Goal: Information Seeking & Learning: Learn about a topic

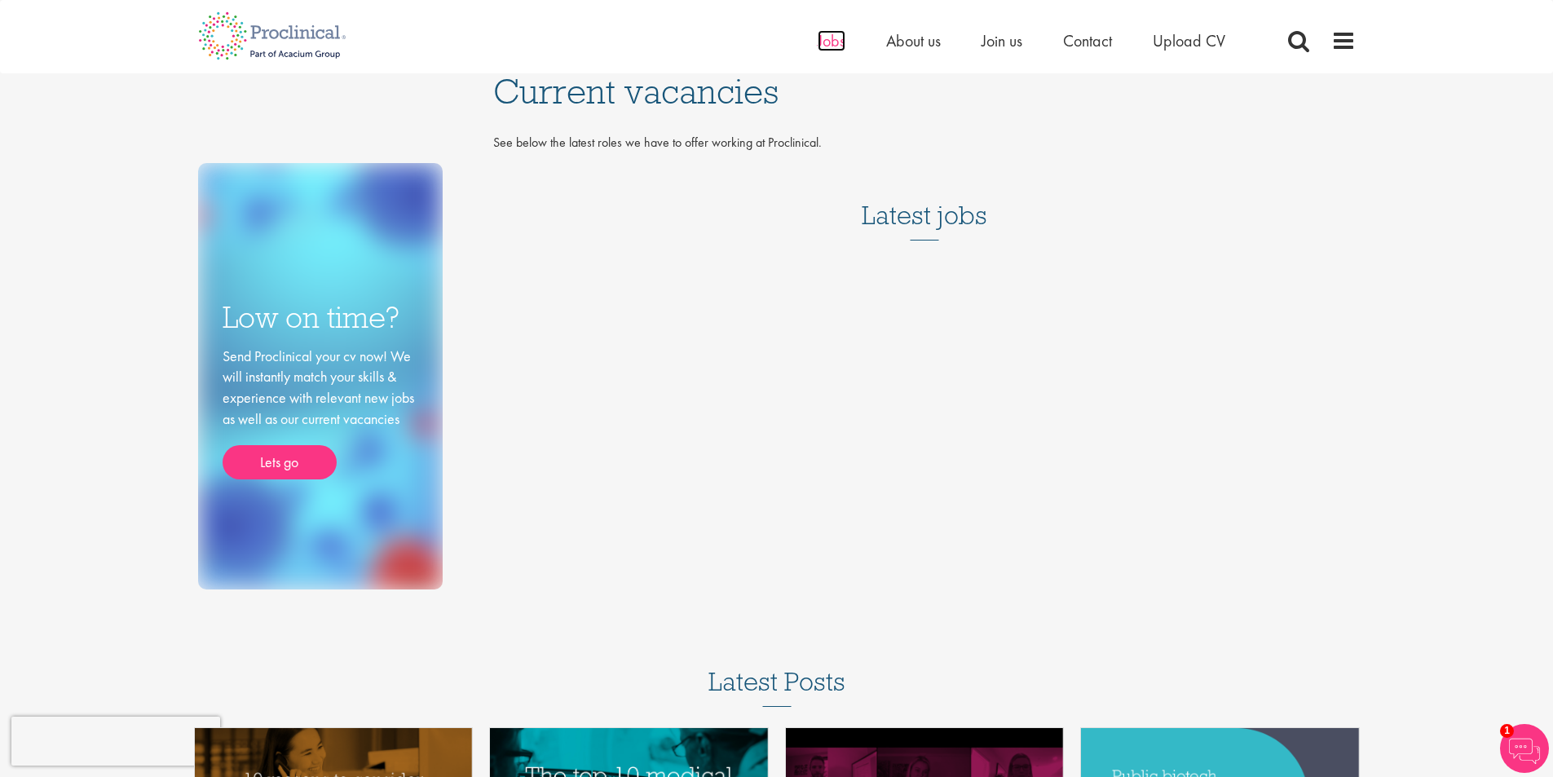
click at [831, 48] on span "Jobs" at bounding box center [832, 40] width 28 height 21
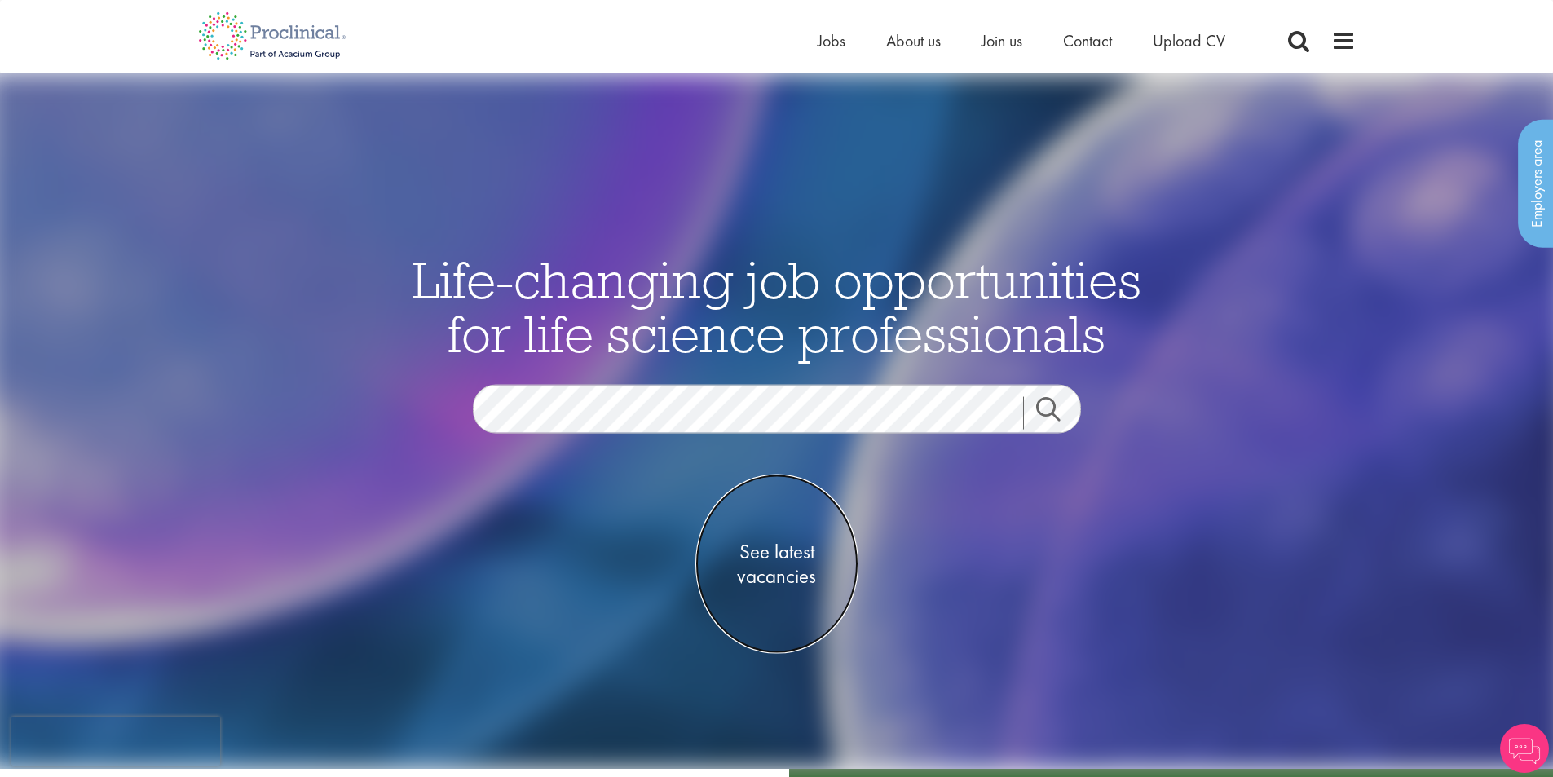
click at [782, 556] on span "See latest vacancies" at bounding box center [776, 564] width 163 height 49
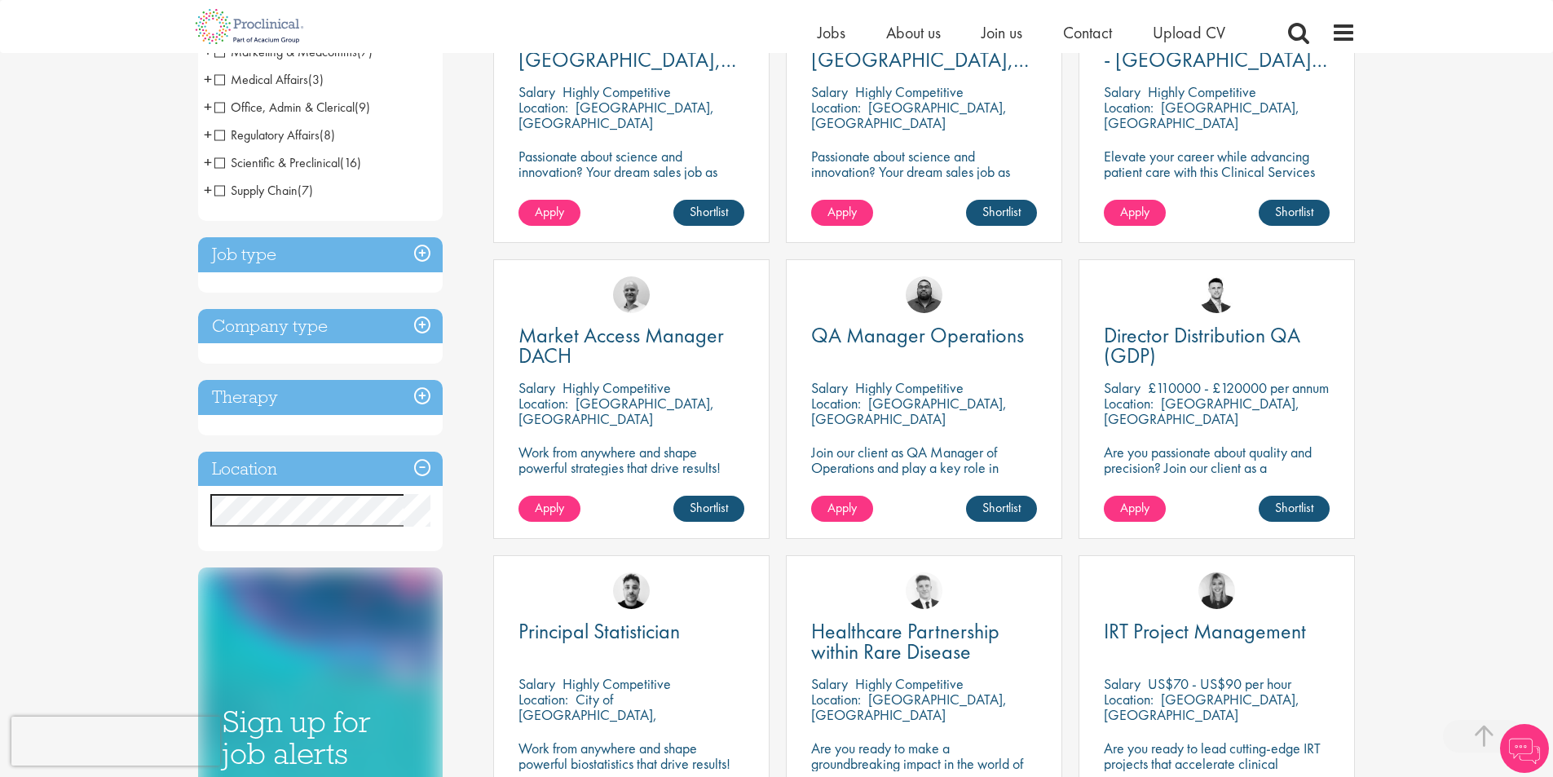
scroll to position [408, 0]
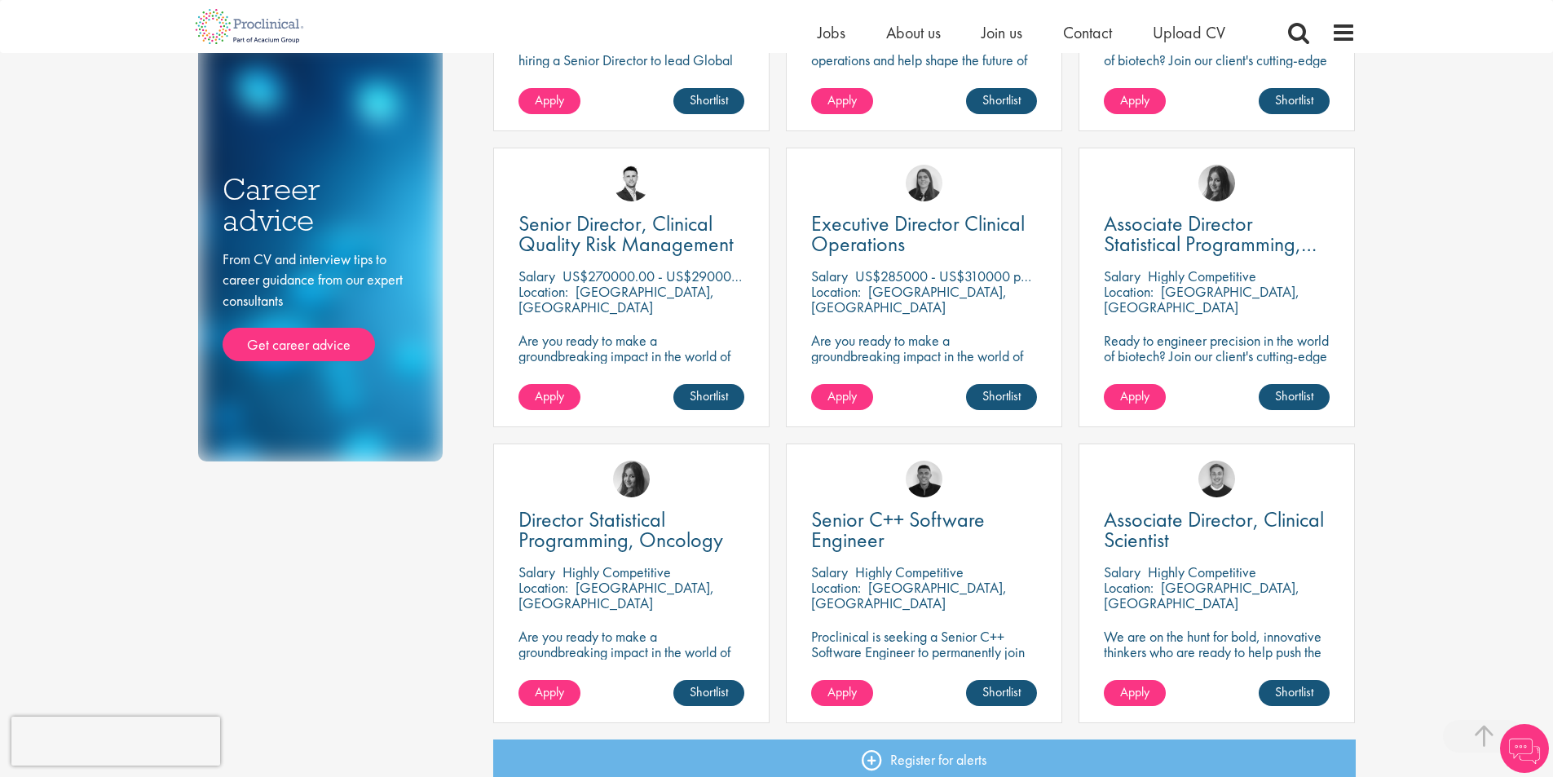
scroll to position [897, 0]
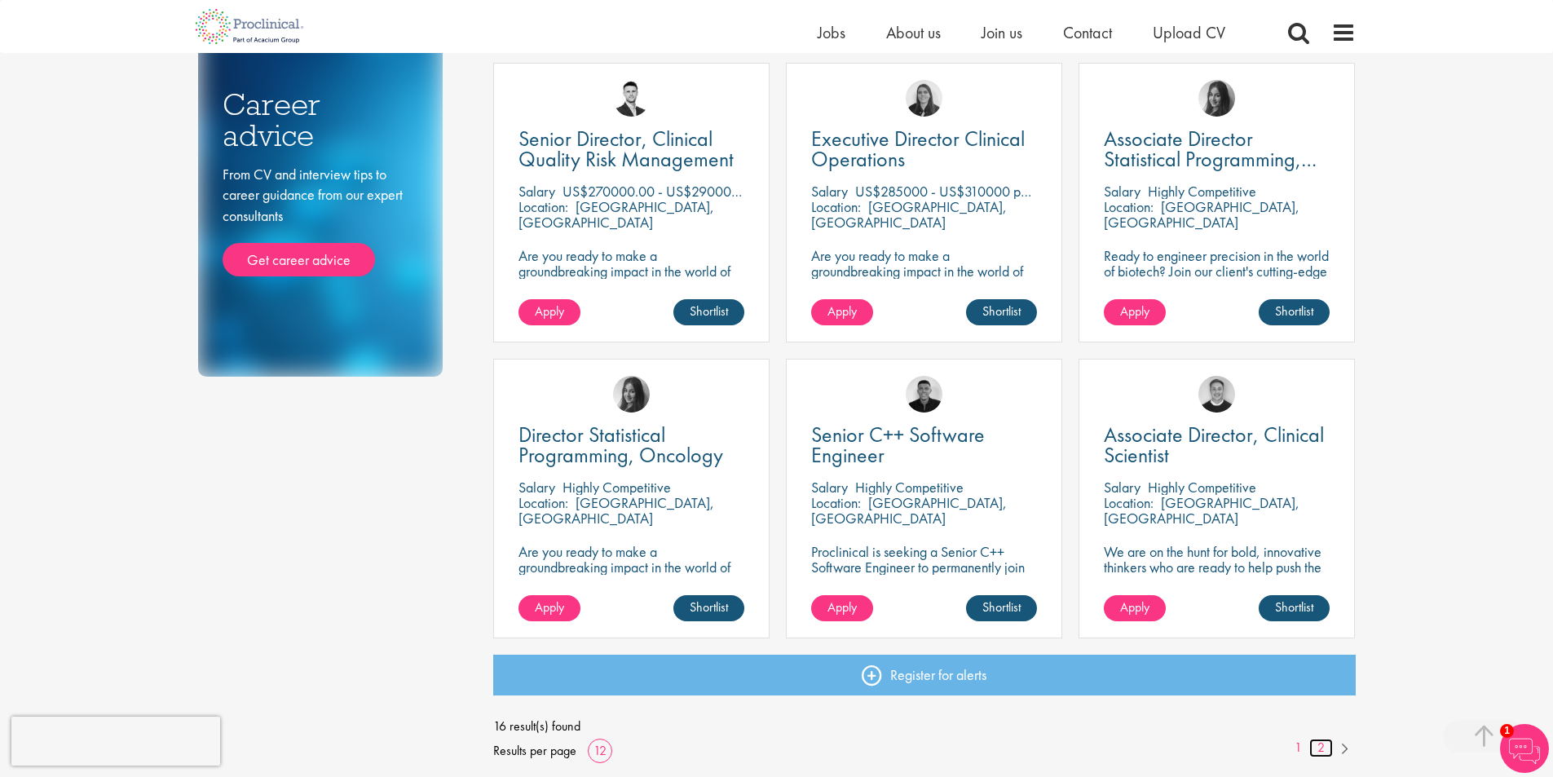
click at [1319, 750] on link "2" at bounding box center [1321, 748] width 24 height 19
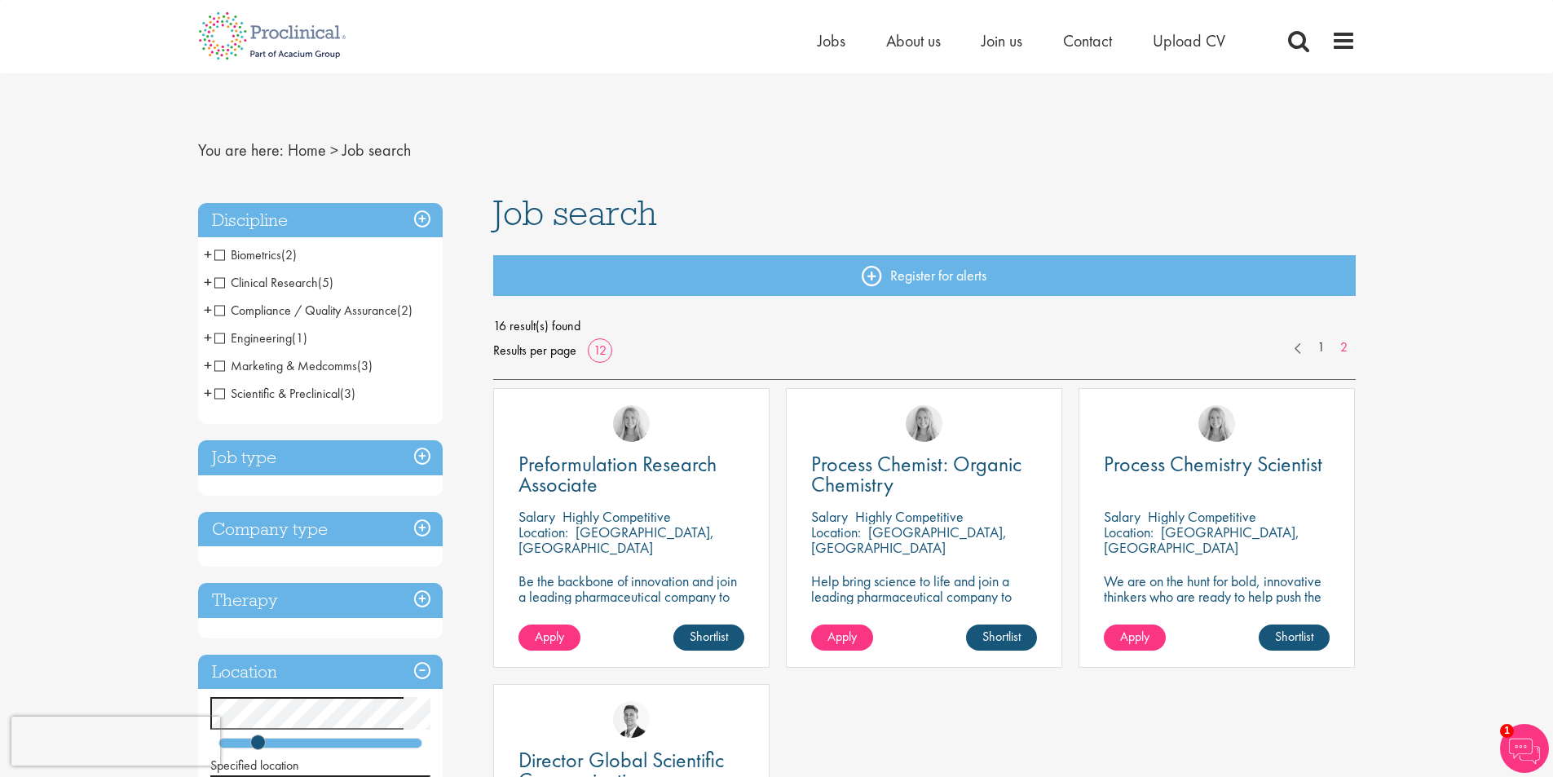
click at [601, 212] on span "Job search" at bounding box center [575, 213] width 164 height 44
click at [735, 170] on nav "You are here: Home > Job search" at bounding box center [777, 150] width 1158 height 40
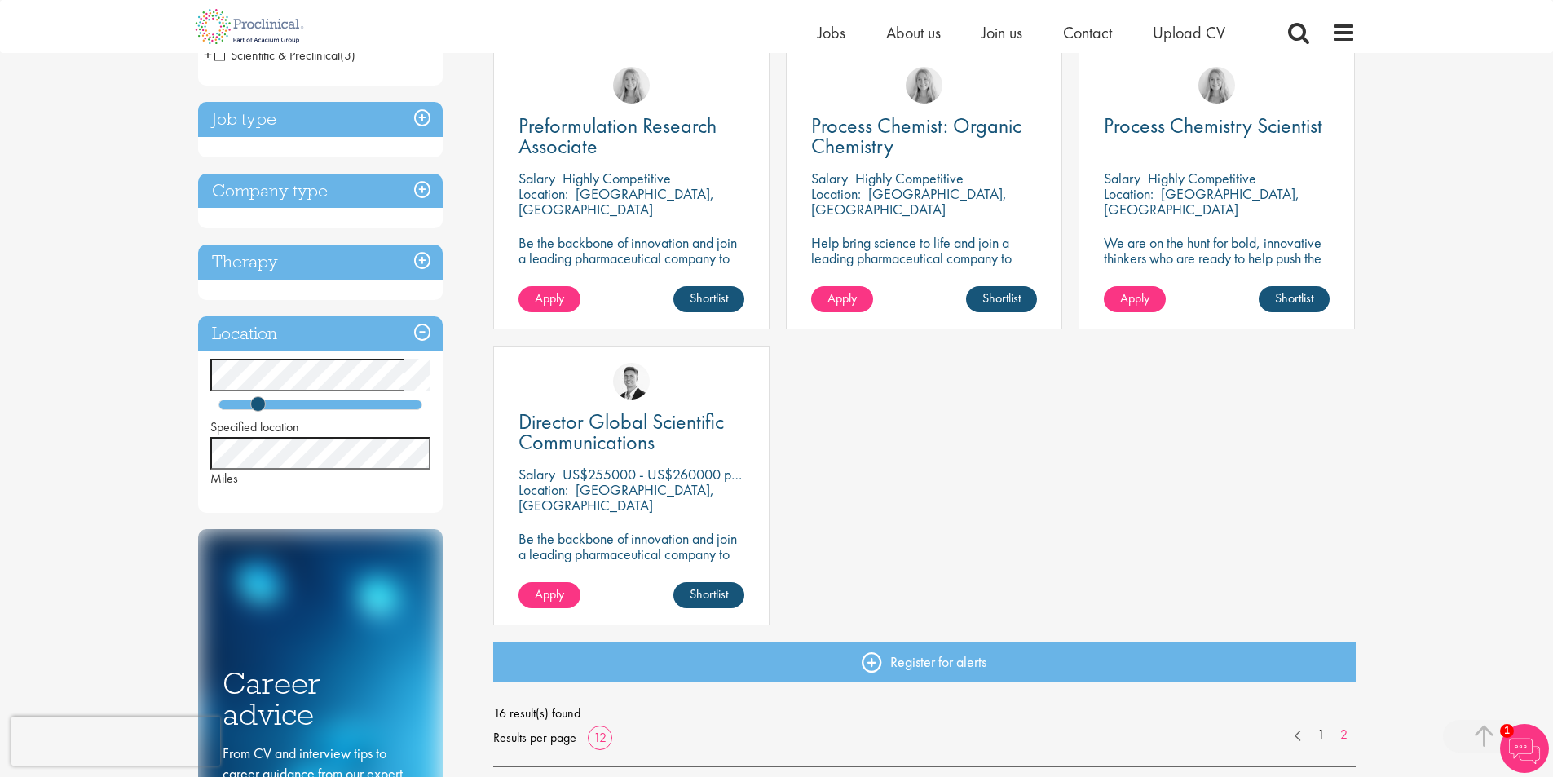
scroll to position [408, 0]
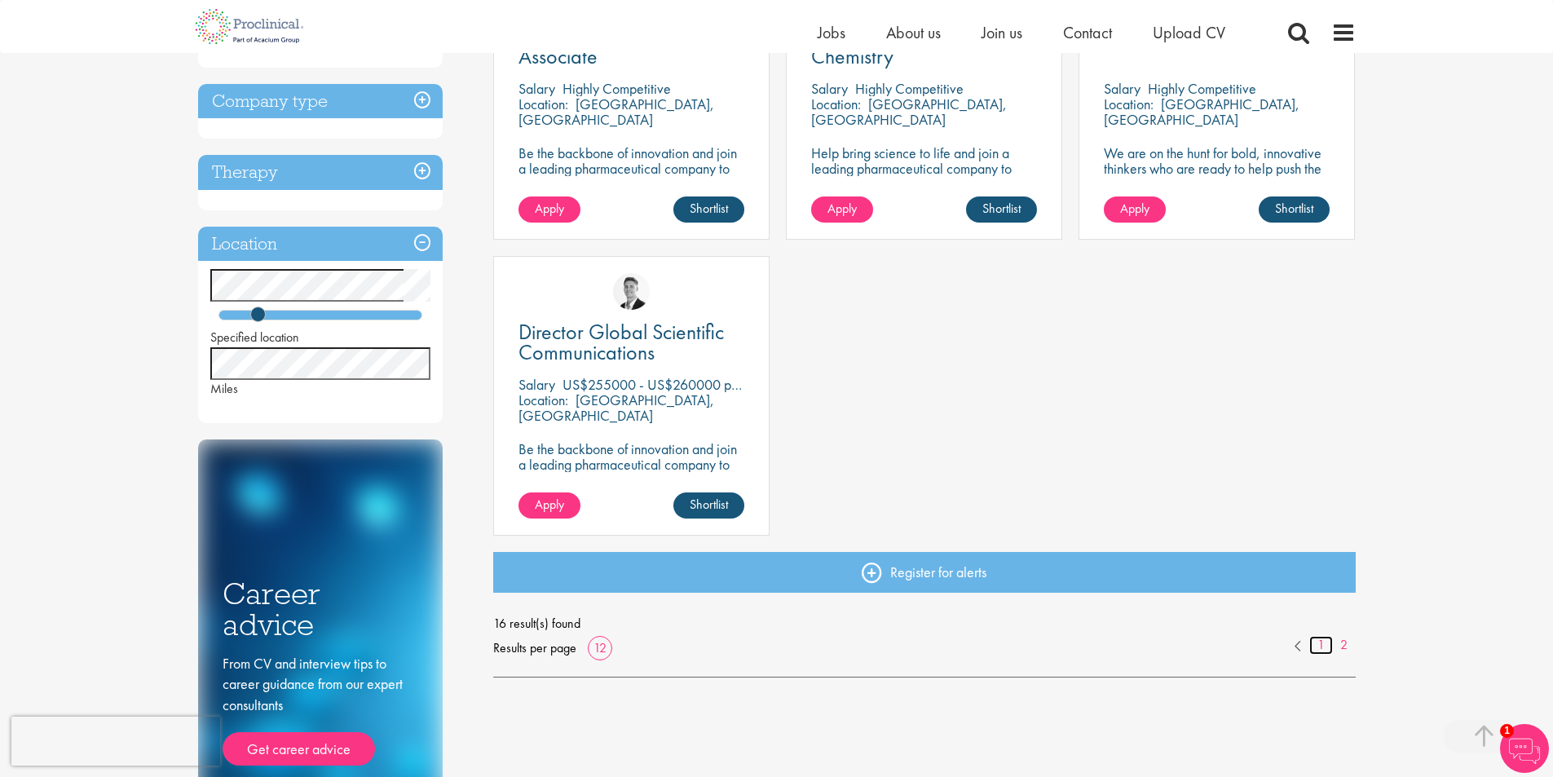
click at [1319, 649] on link "1" at bounding box center [1321, 645] width 24 height 19
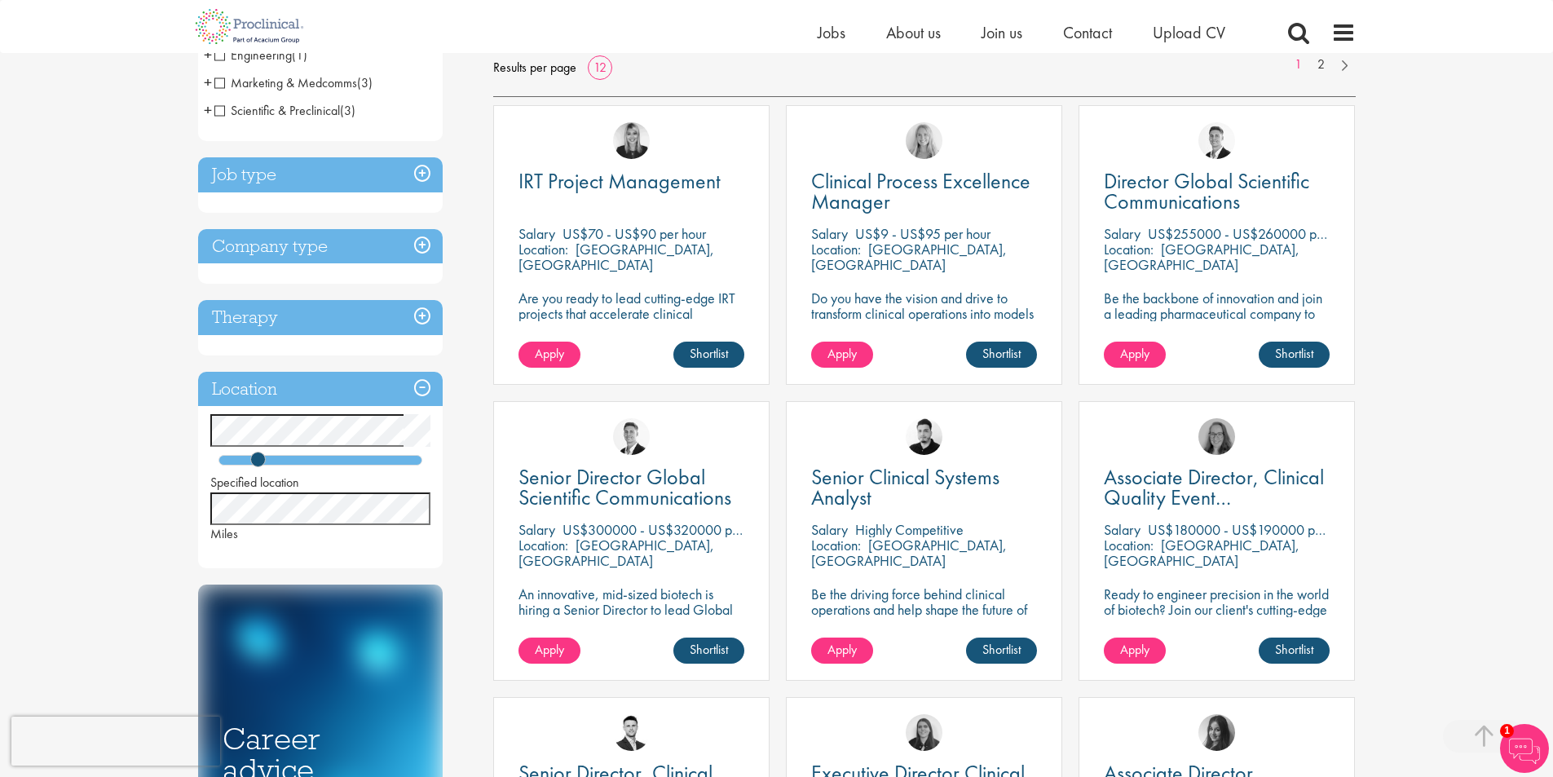
scroll to position [107, 0]
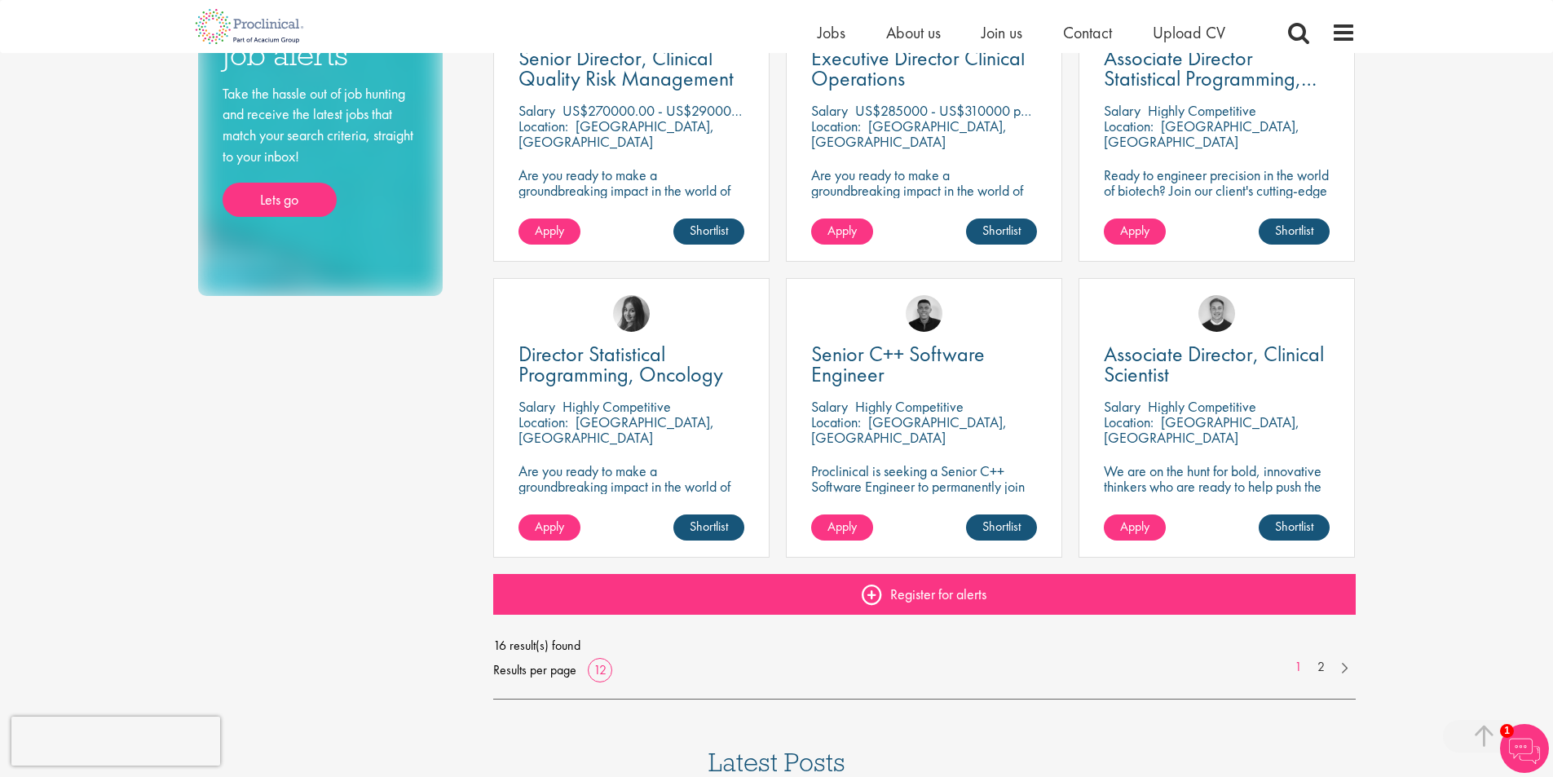
scroll to position [978, 0]
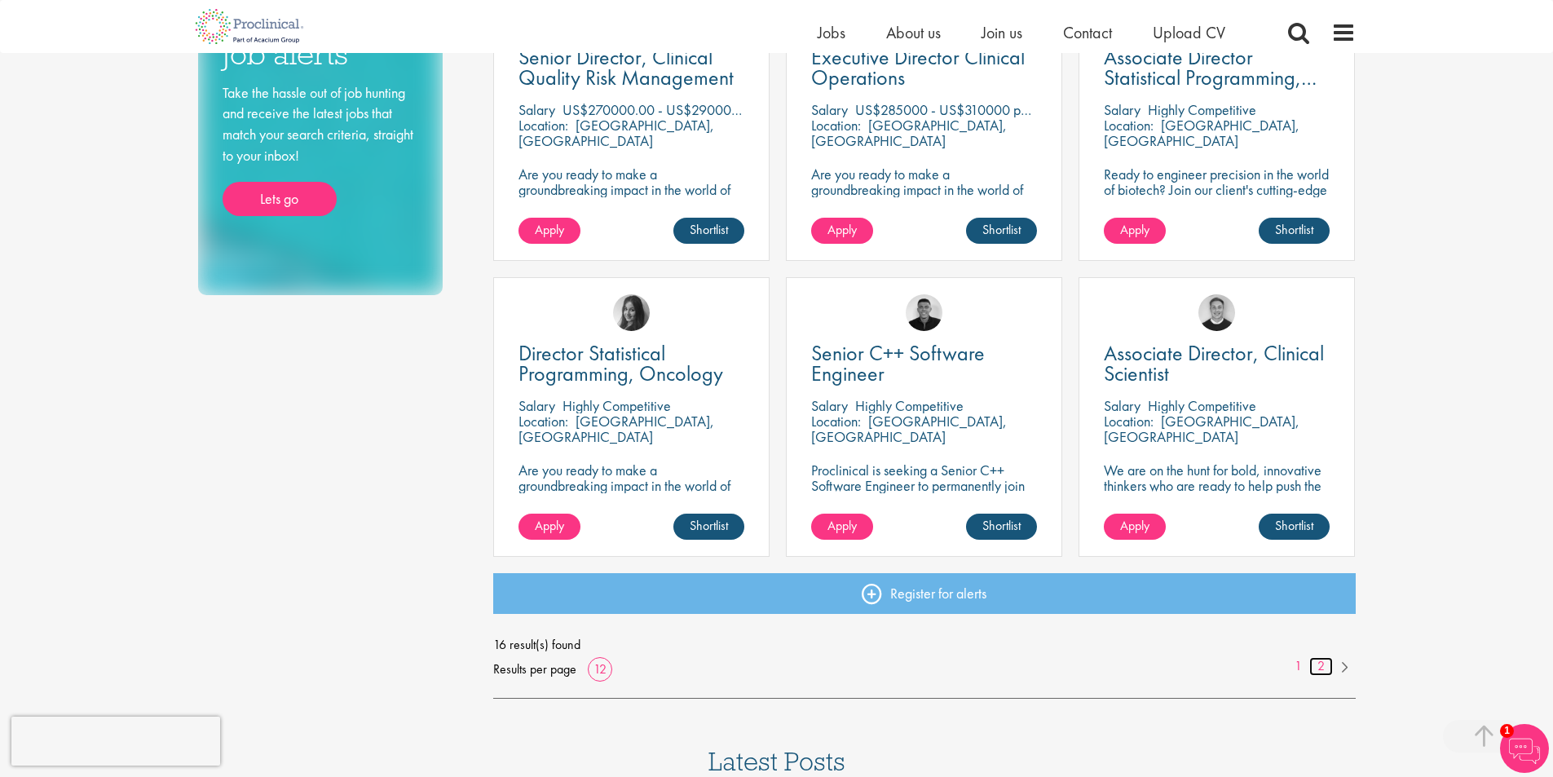
click at [1321, 669] on link "2" at bounding box center [1321, 666] width 24 height 19
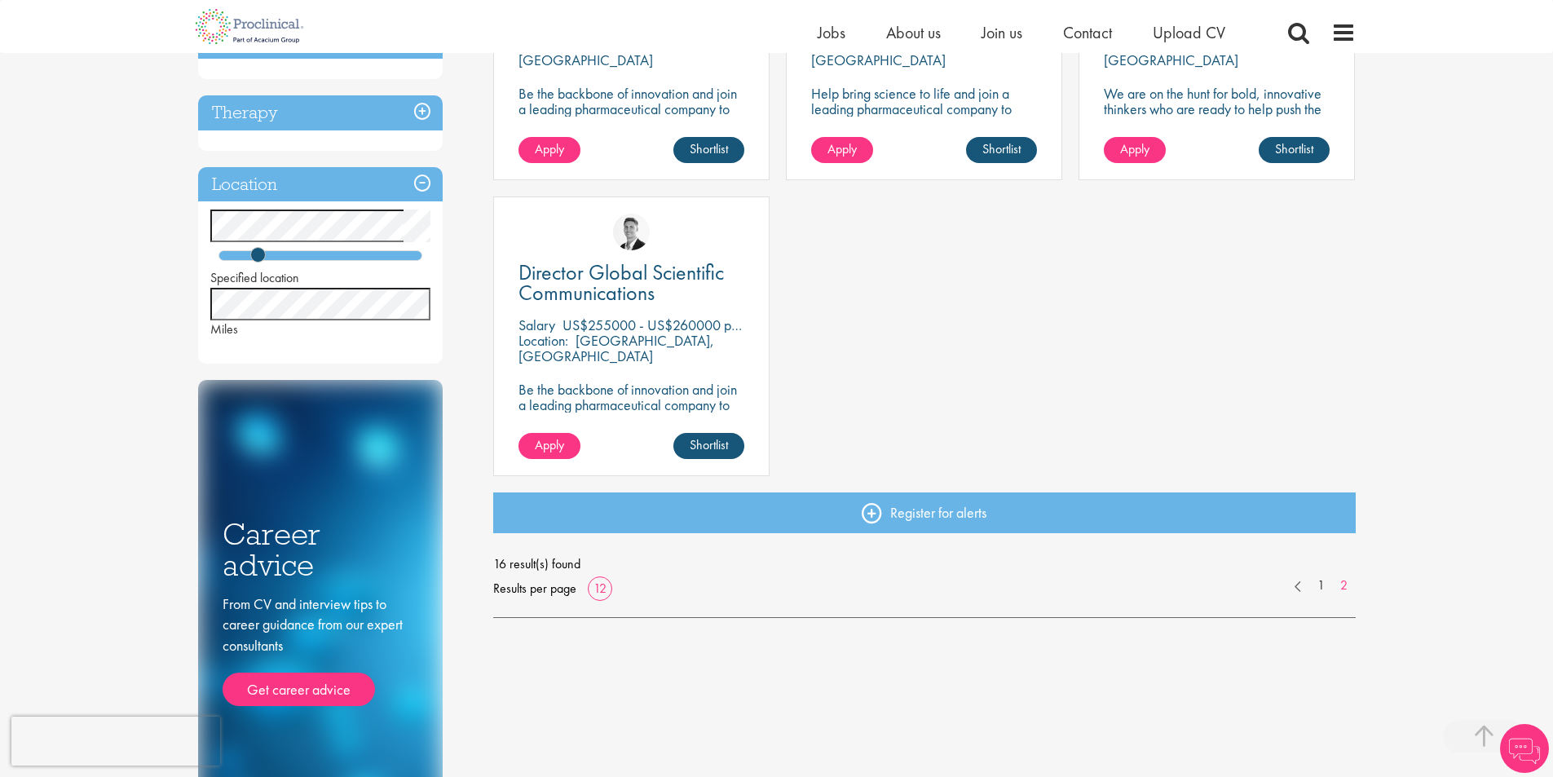
scroll to position [489, 0]
